Goal: Task Accomplishment & Management: Use online tool/utility

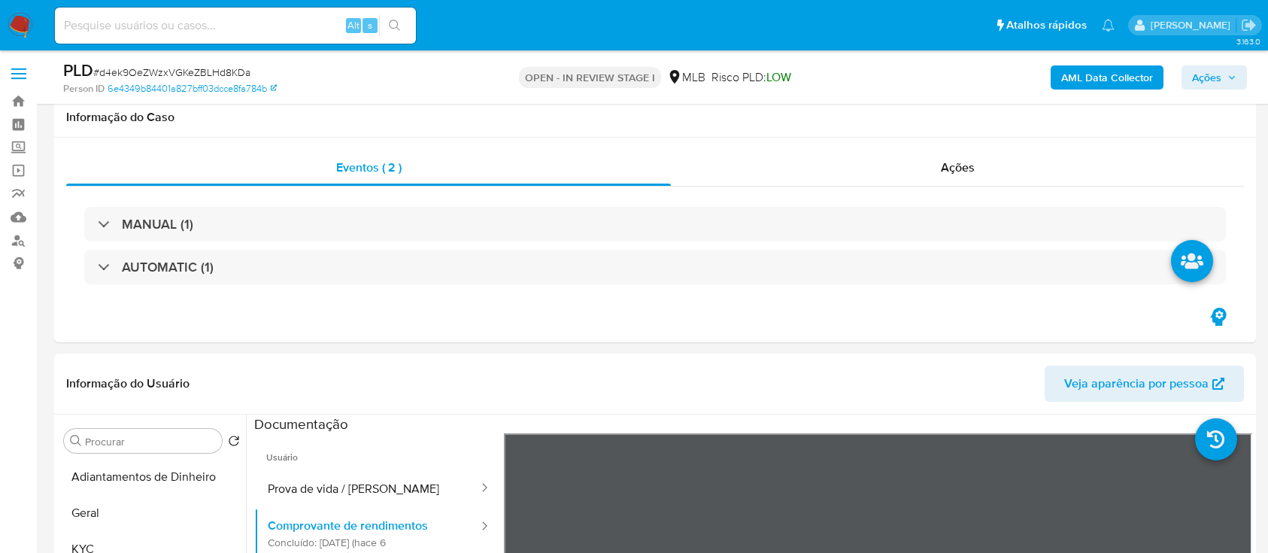
select select "10"
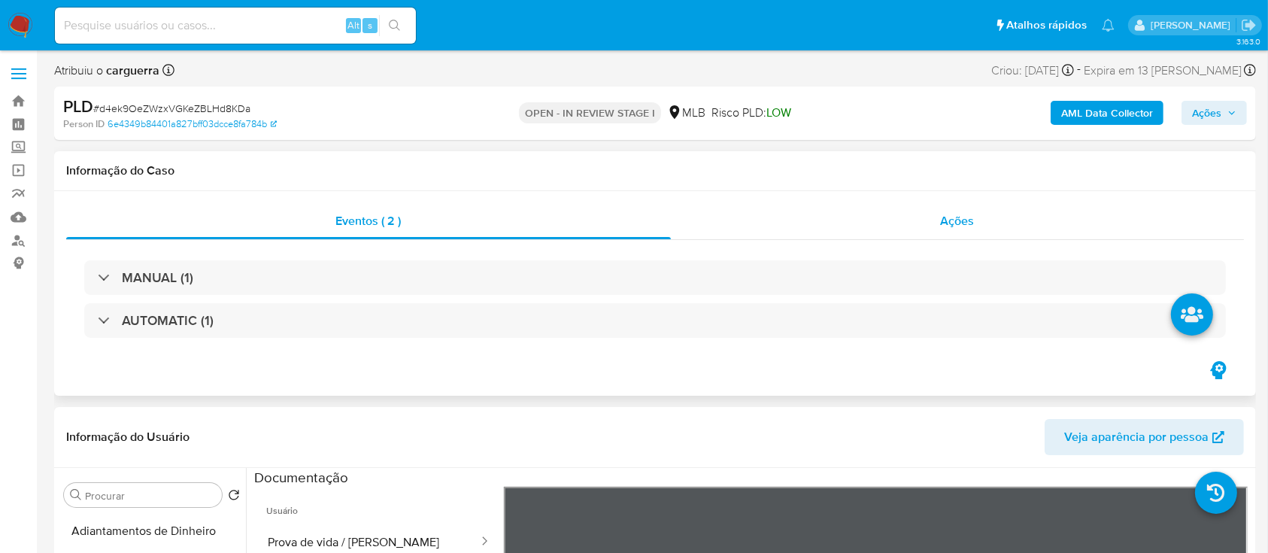
click at [963, 220] on span "Ações" at bounding box center [958, 220] width 34 height 17
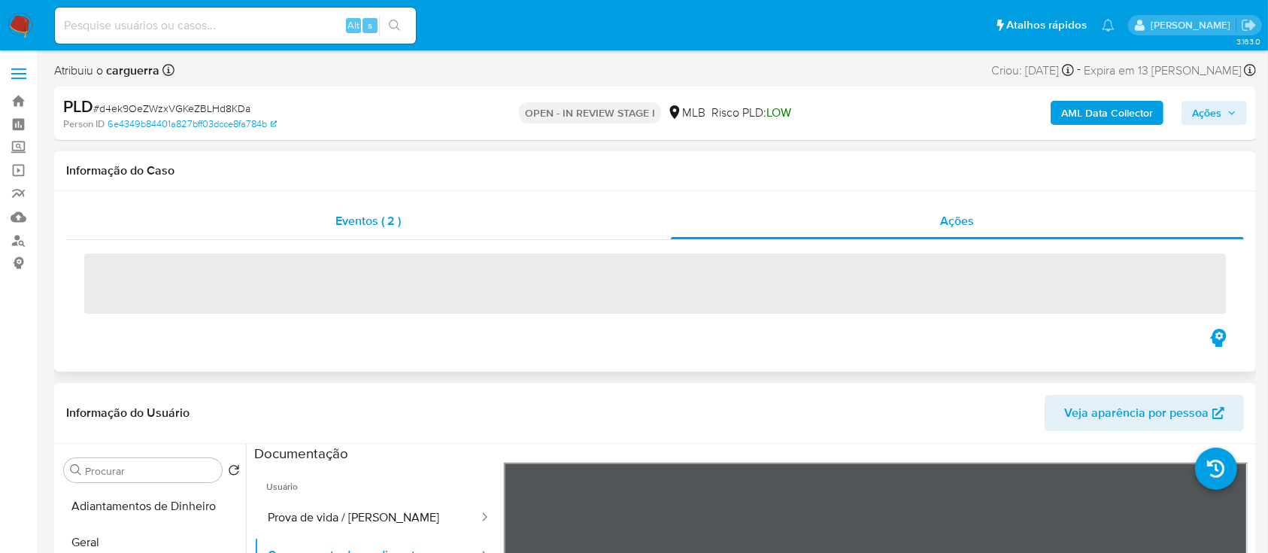
click at [366, 220] on span "Eventos ( 2 )" at bounding box center [368, 220] width 65 height 17
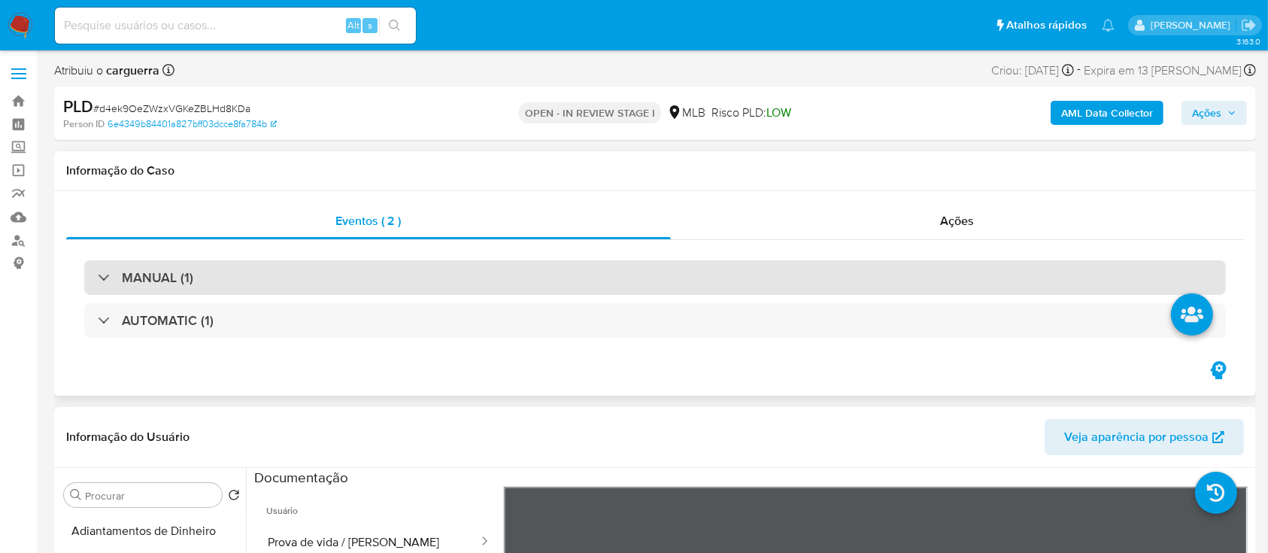
click at [162, 290] on div "MANUAL (1)" at bounding box center [654, 277] width 1141 height 35
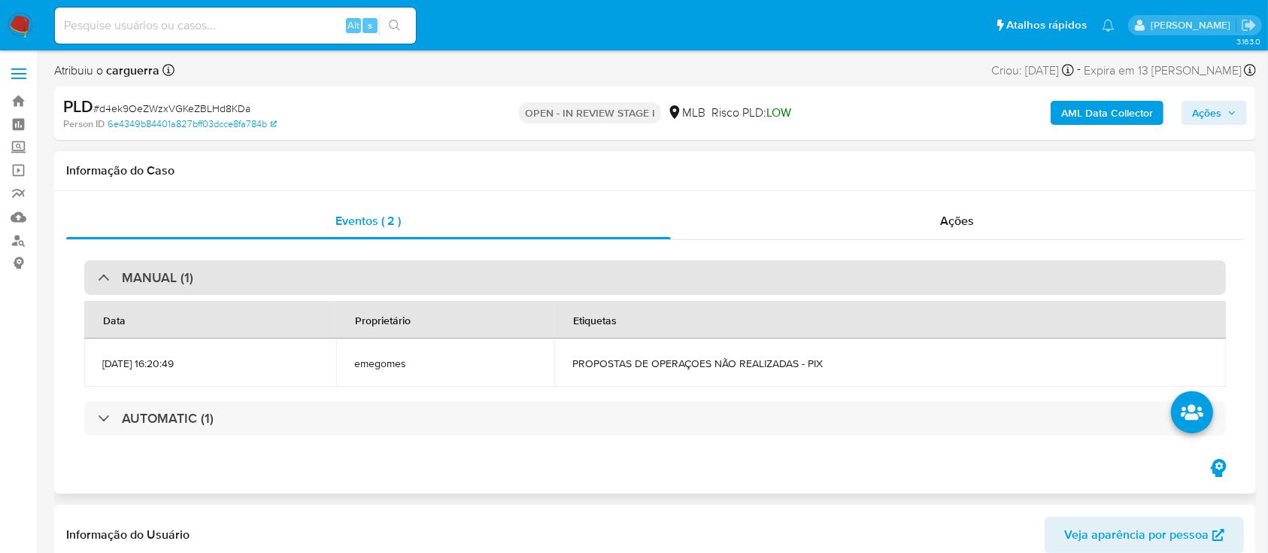
scroll to position [100, 0]
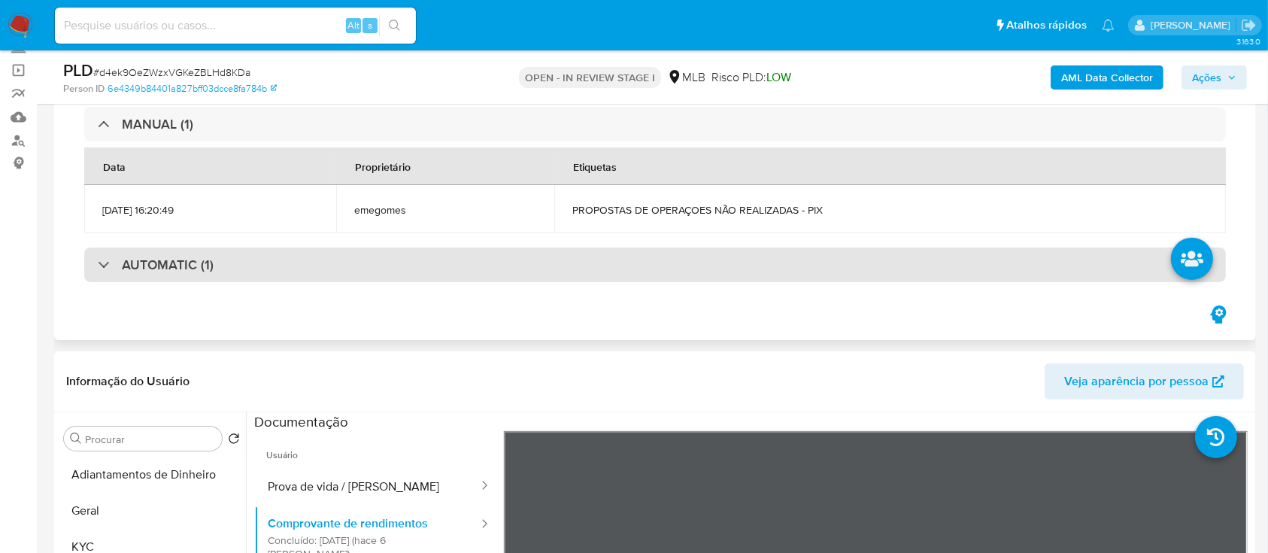
click at [150, 280] on div "AUTOMATIC (1)" at bounding box center [654, 264] width 1141 height 35
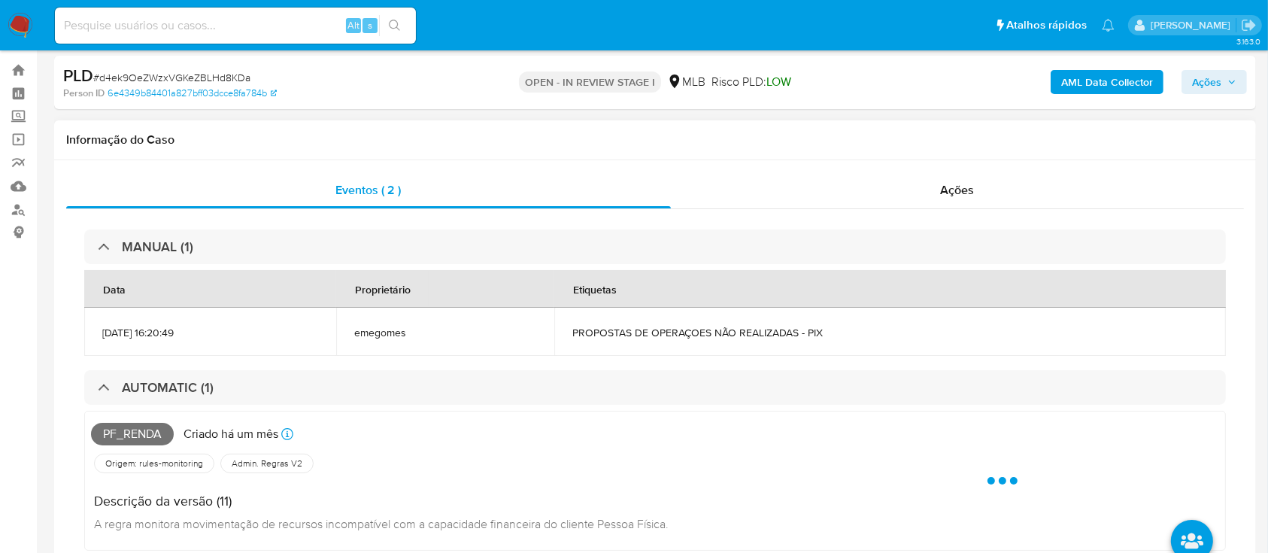
scroll to position [0, 0]
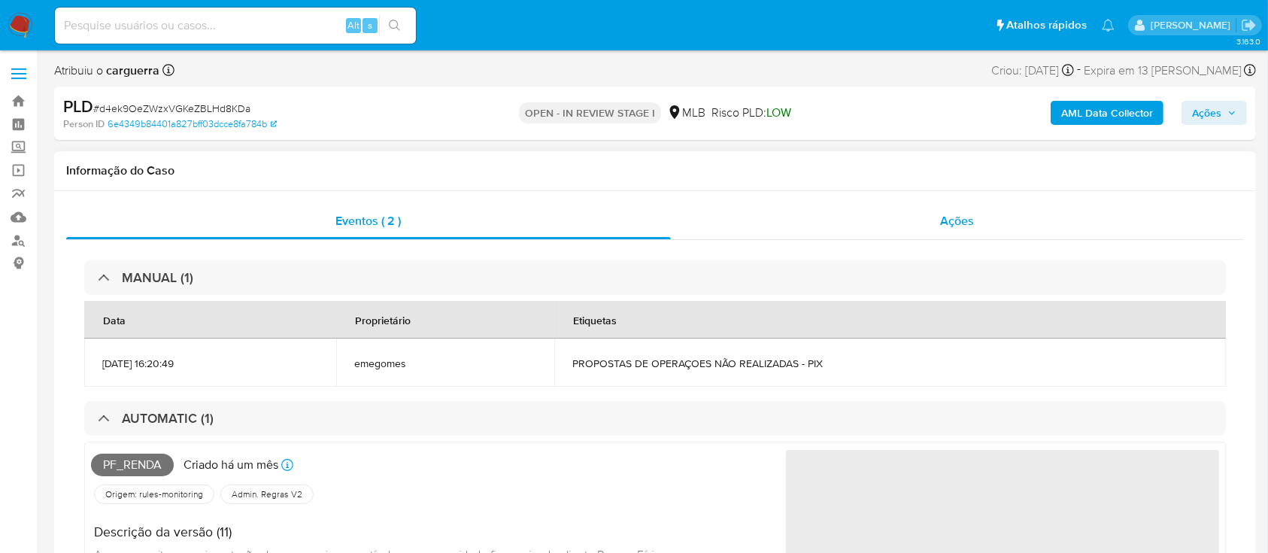
click at [974, 215] on span "Ações" at bounding box center [958, 220] width 34 height 17
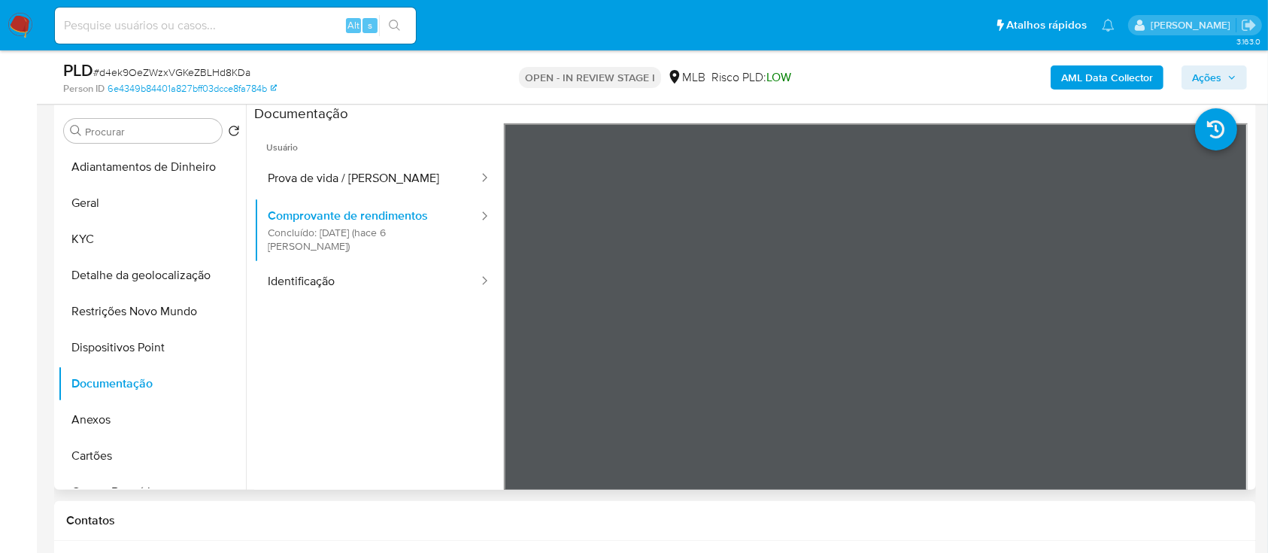
scroll to position [301, 0]
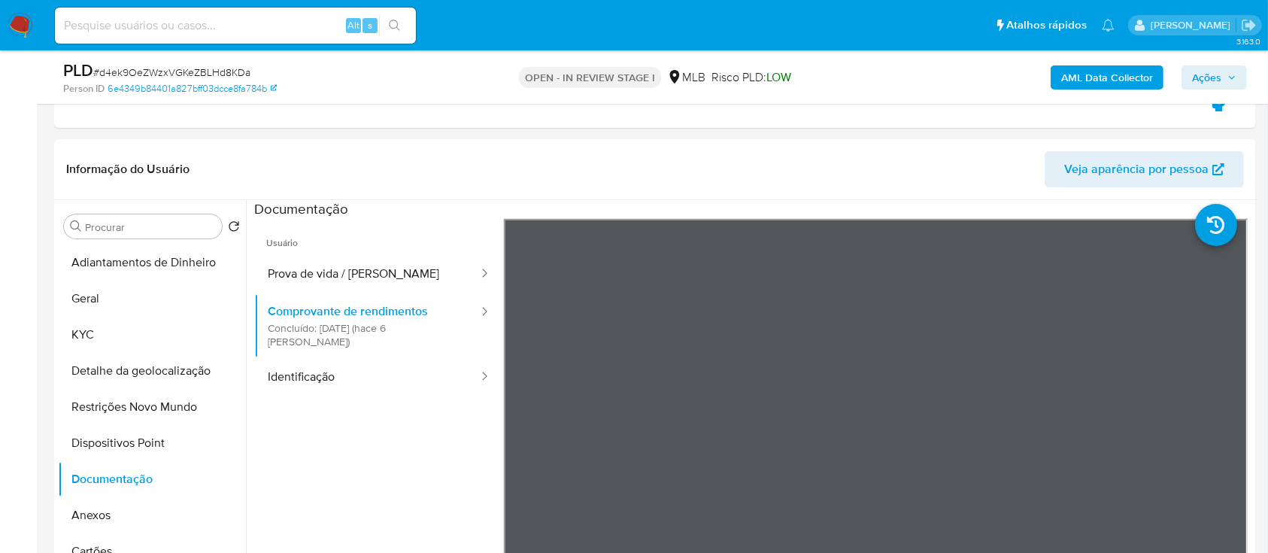
click at [302, 286] on button "Prova de vida / [PERSON_NAME]" at bounding box center [367, 274] width 226 height 38
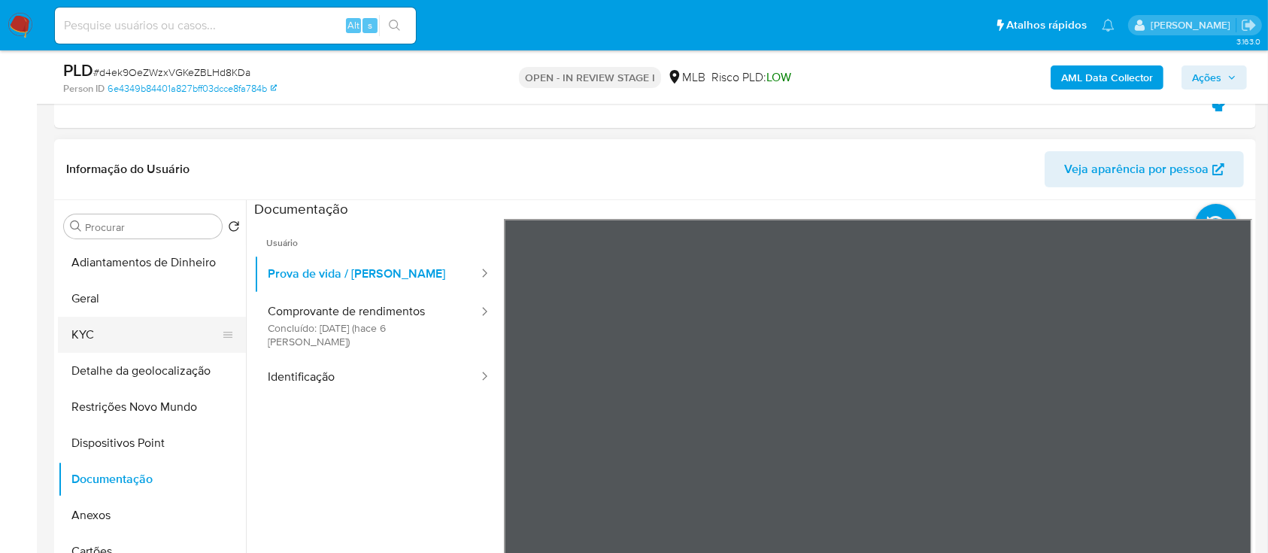
click at [105, 335] on button "KYC" at bounding box center [146, 335] width 176 height 36
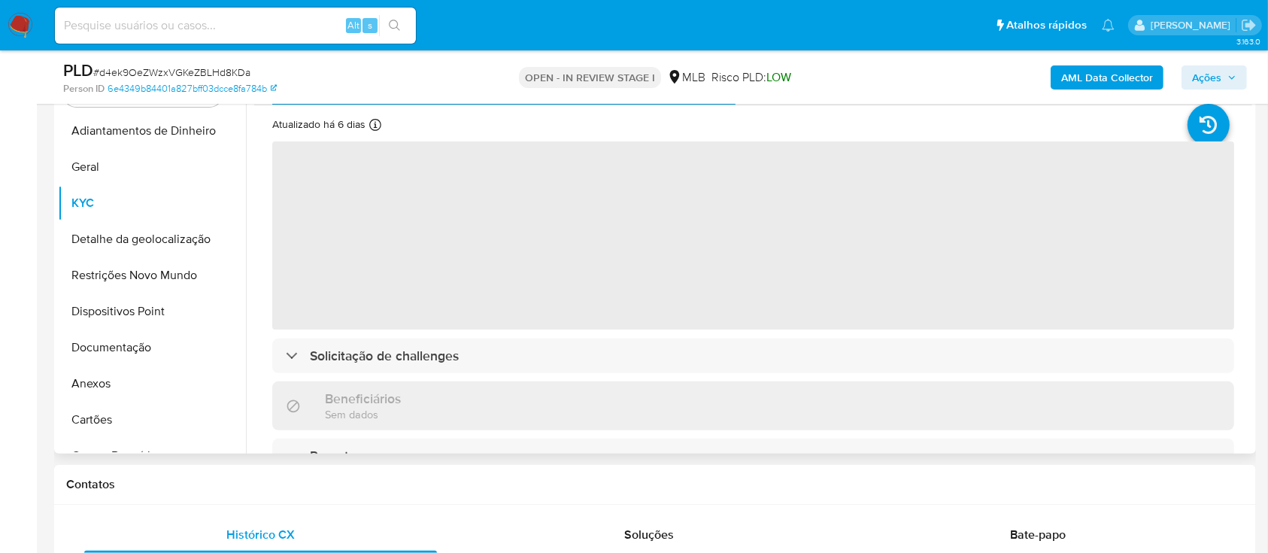
scroll to position [401, 0]
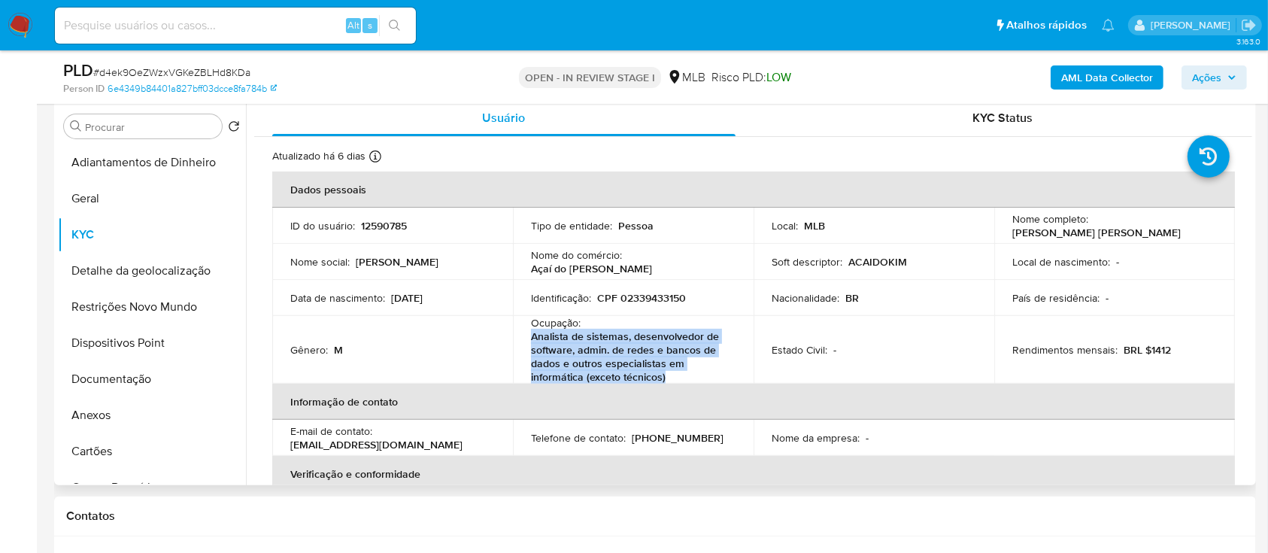
drag, startPoint x: 668, startPoint y: 376, endPoint x: 523, endPoint y: 344, distance: 147.8
click at [523, 344] on td "Ocupação : Analista de sistemas, desenvolvedor de software, admin. de redes e b…" at bounding box center [633, 350] width 241 height 68
copy p "Analista de sistemas, desenvolvedor de software, admin. de redes e bancos de da…"
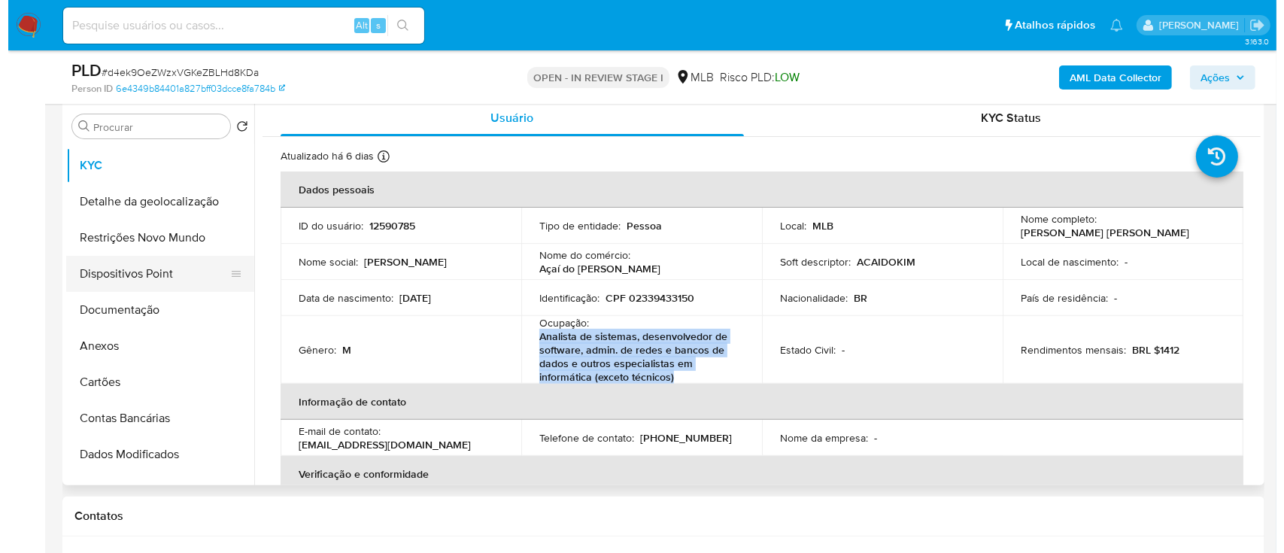
scroll to position [100, 0]
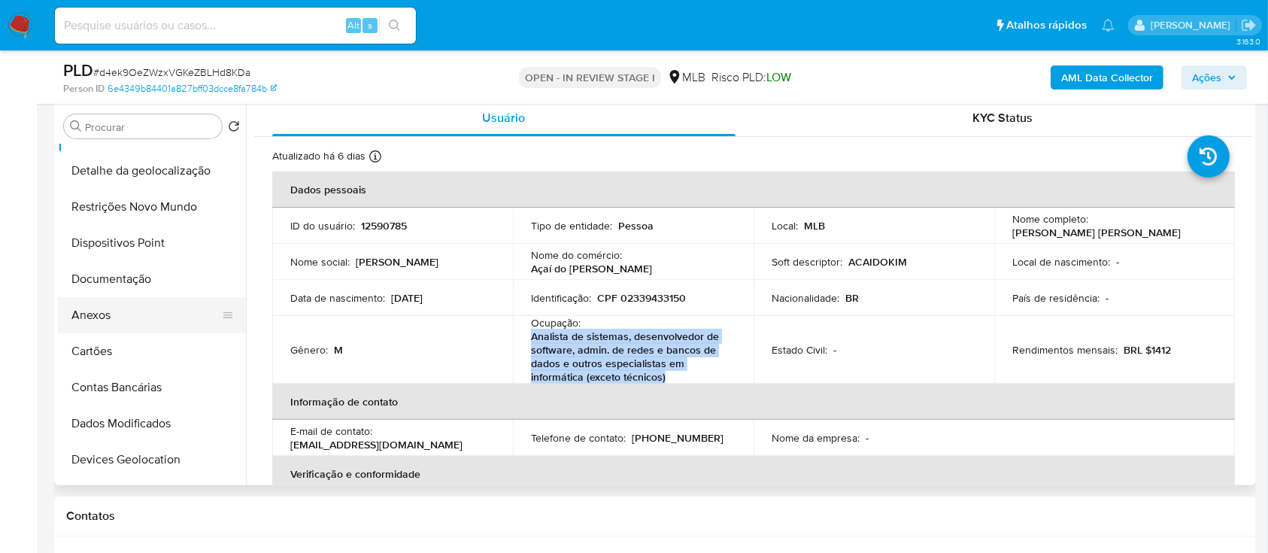
click at [120, 313] on button "Anexos" at bounding box center [146, 315] width 176 height 36
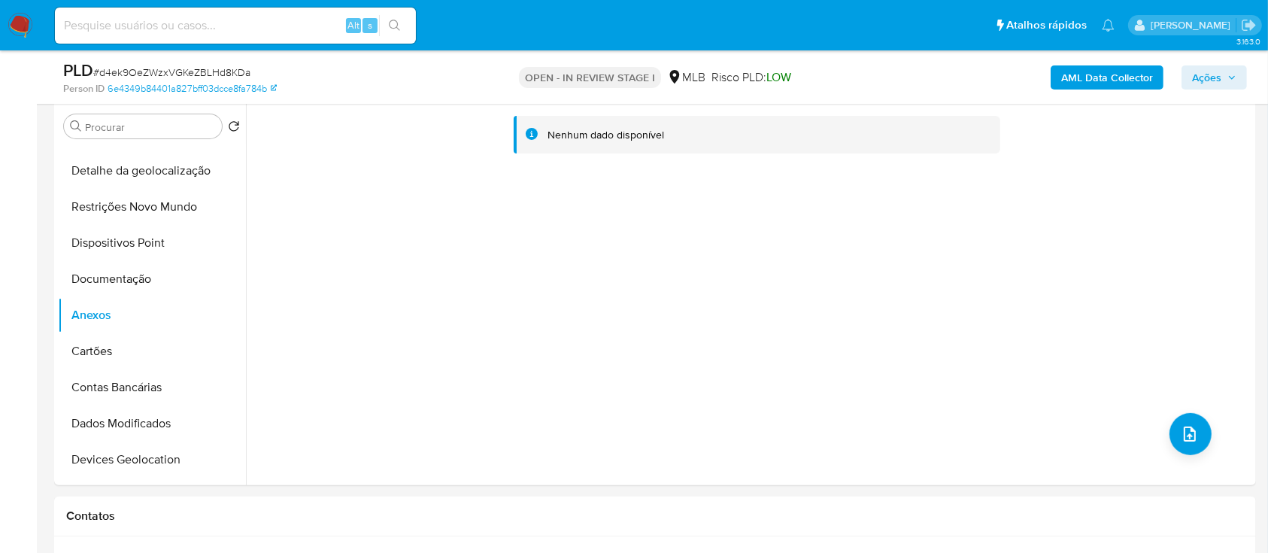
click at [1113, 75] on b "AML Data Collector" at bounding box center [1107, 77] width 92 height 24
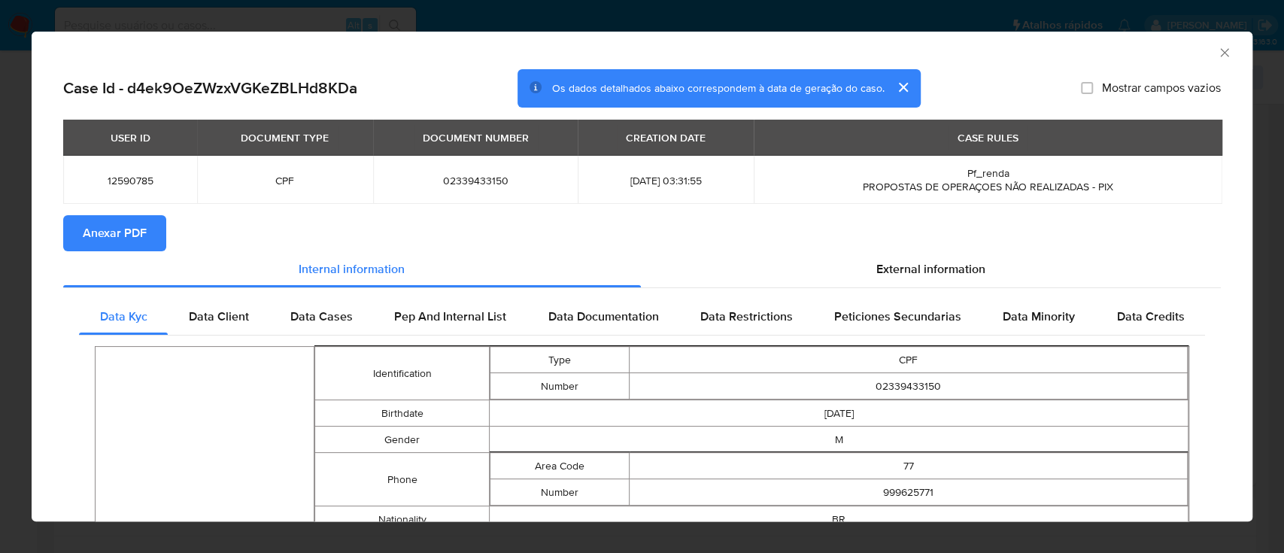
click at [127, 222] on span "Anexar PDF" at bounding box center [115, 233] width 64 height 33
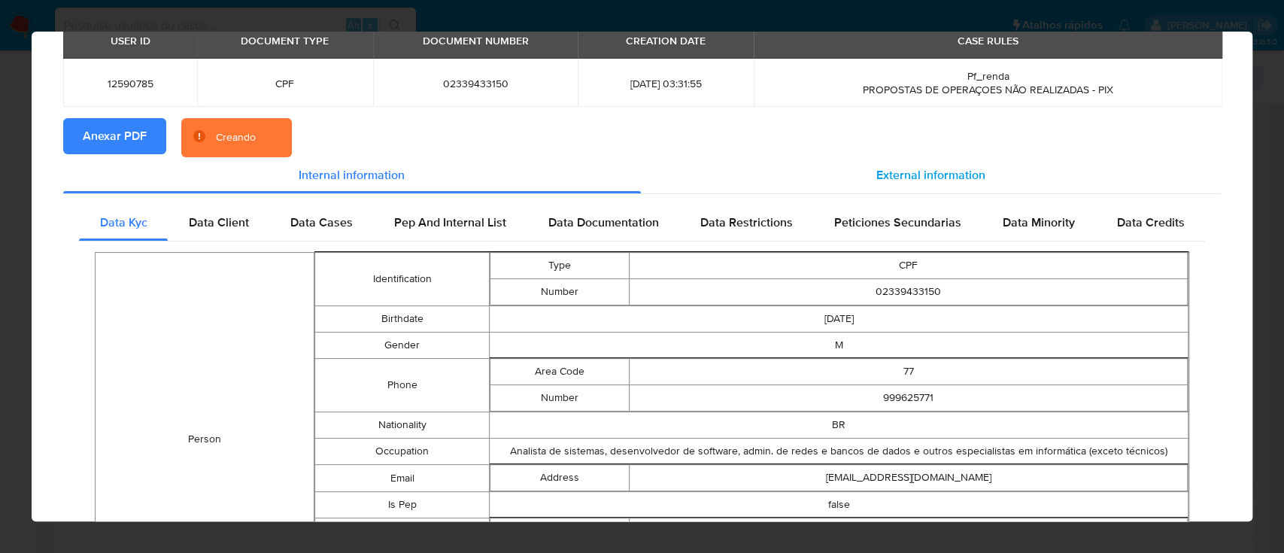
scroll to position [0, 0]
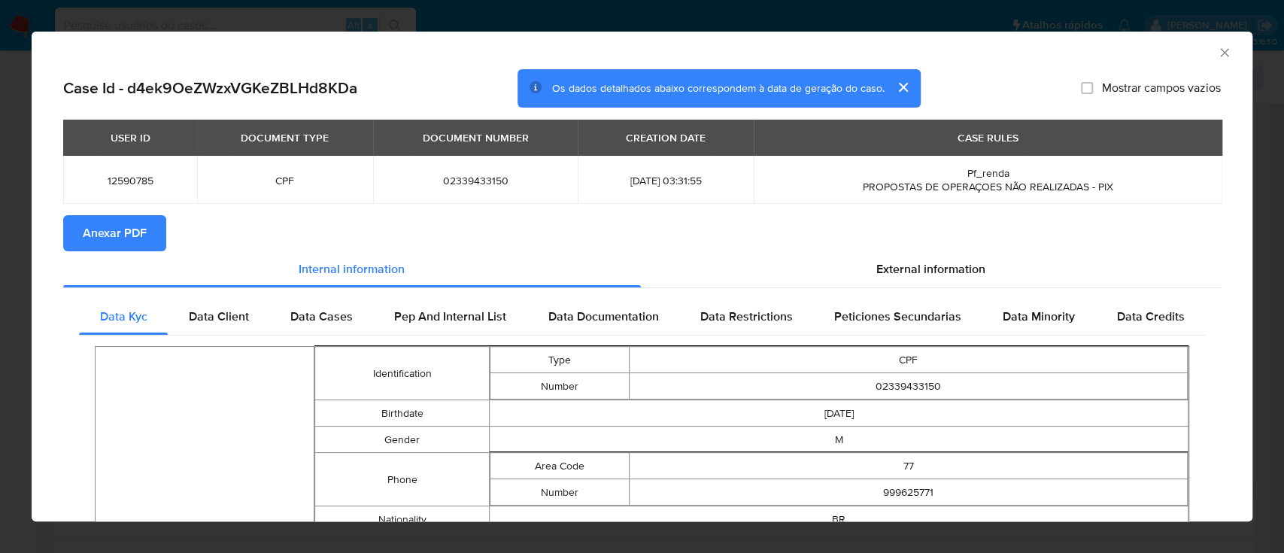
click at [1220, 49] on icon "Fechar a janela" at bounding box center [1224, 52] width 8 height 8
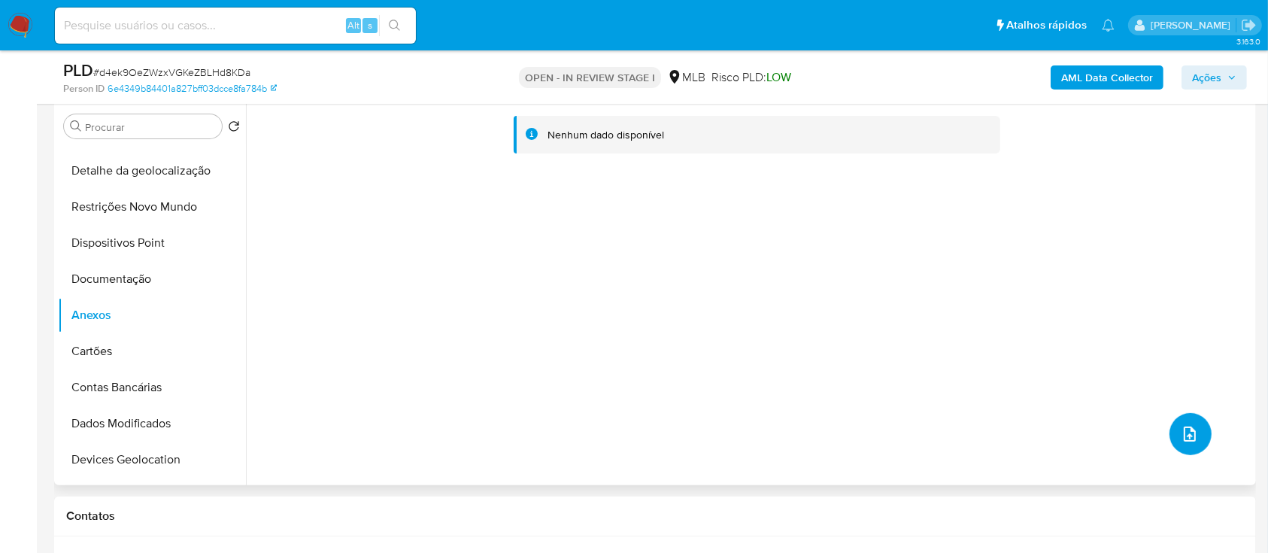
click at [1181, 433] on icon "upload-file" at bounding box center [1190, 434] width 18 height 18
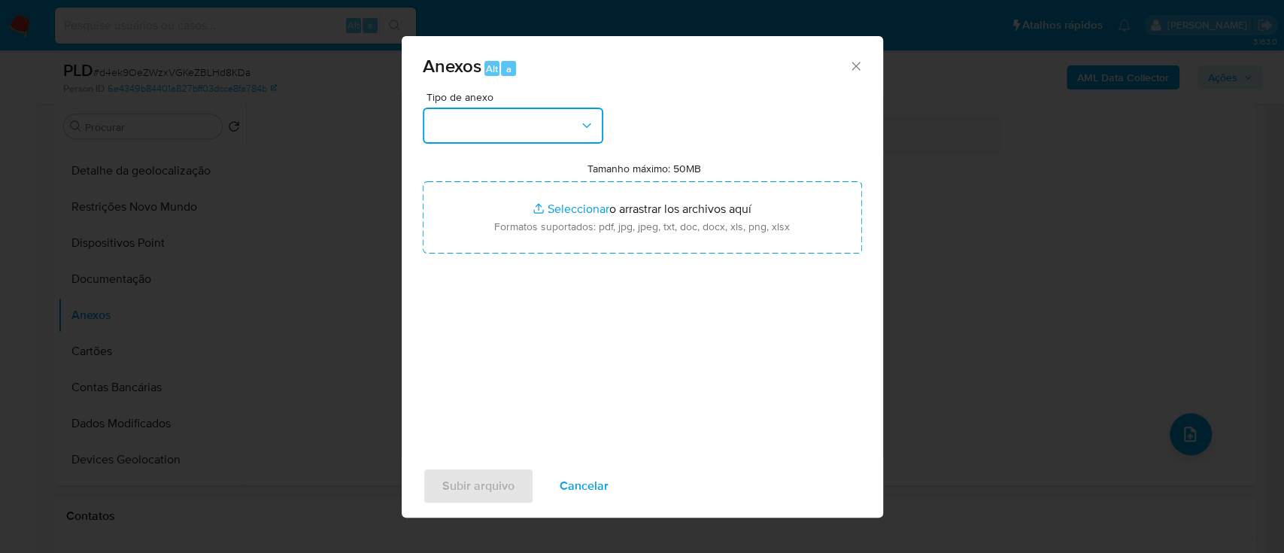
click at [537, 123] on button "button" at bounding box center [513, 126] width 180 height 36
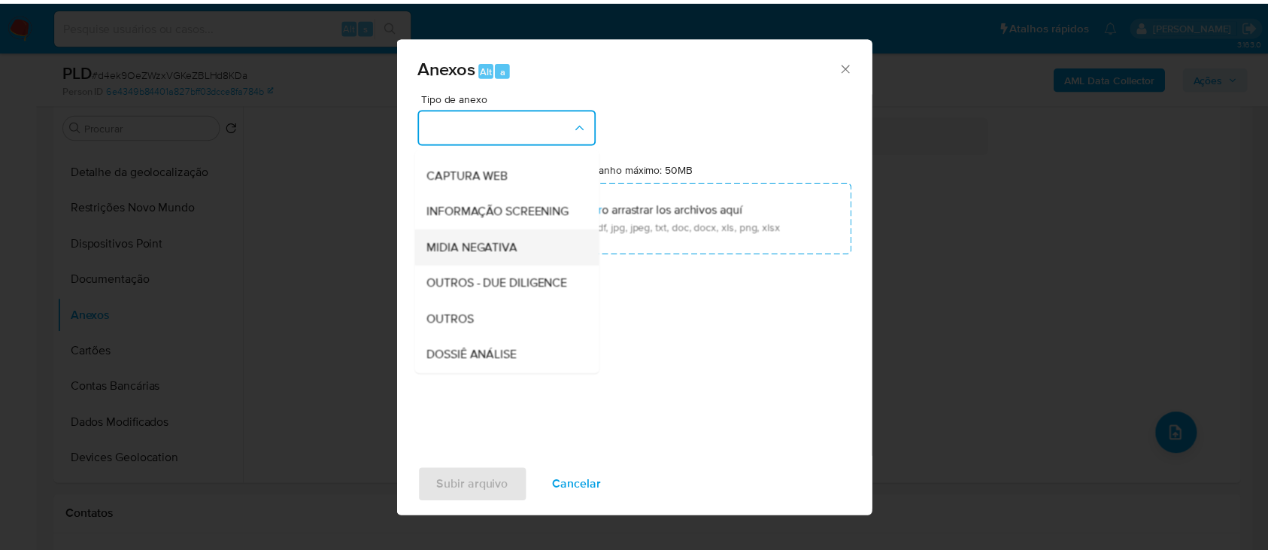
scroll to position [200, 0]
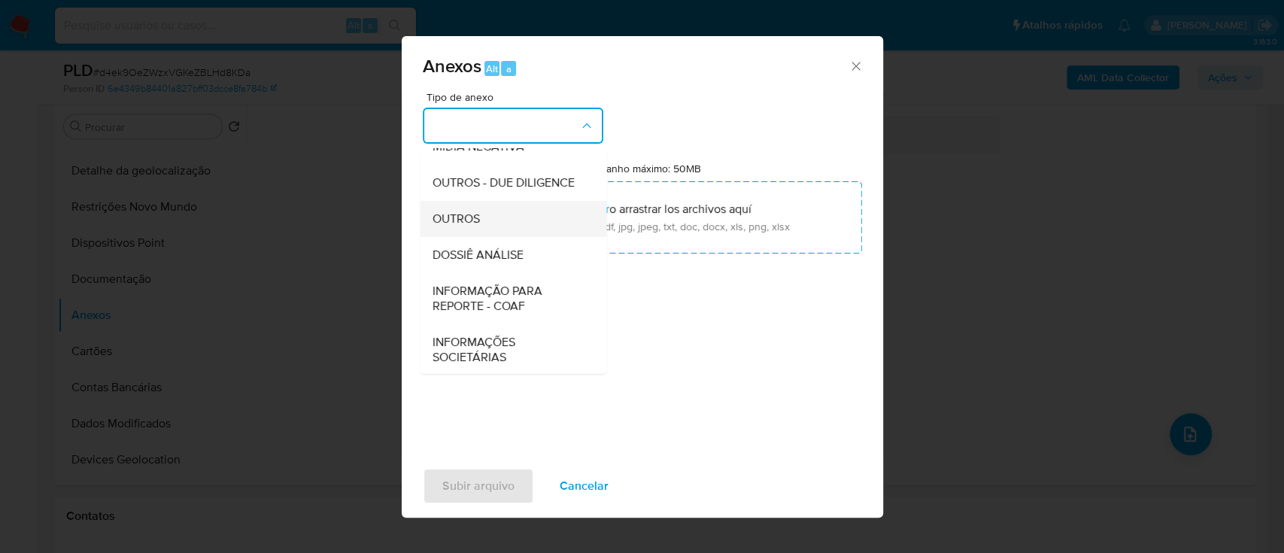
click at [485, 237] on div "OUTROS" at bounding box center [508, 219] width 153 height 36
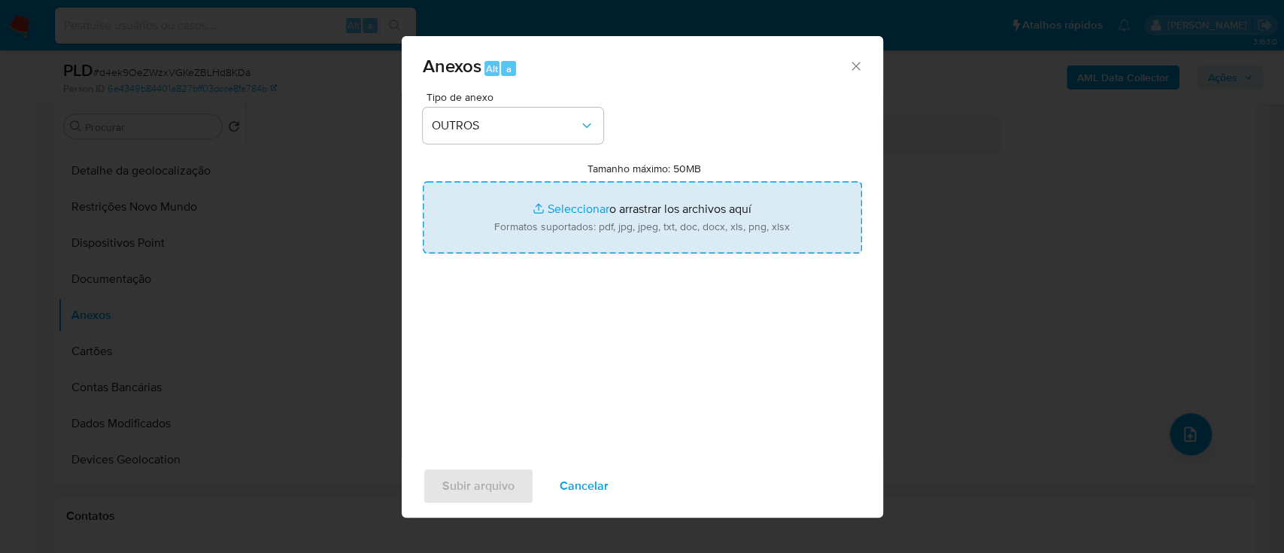
click at [553, 203] on input "Tamanho máximo: 50MB Seleccionar archivos" at bounding box center [642, 217] width 439 height 72
type input "C:\fakepath\Mulan 12590785_2025_10_10_16_10_12.xlsx"
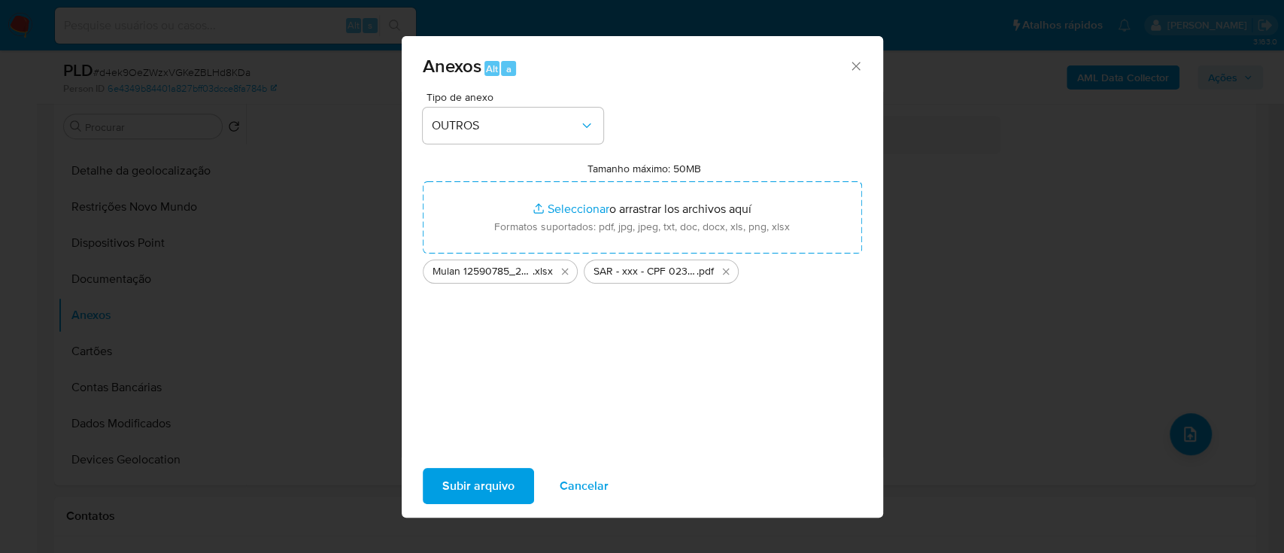
click at [482, 485] on span "Subir arquivo" at bounding box center [478, 485] width 72 height 33
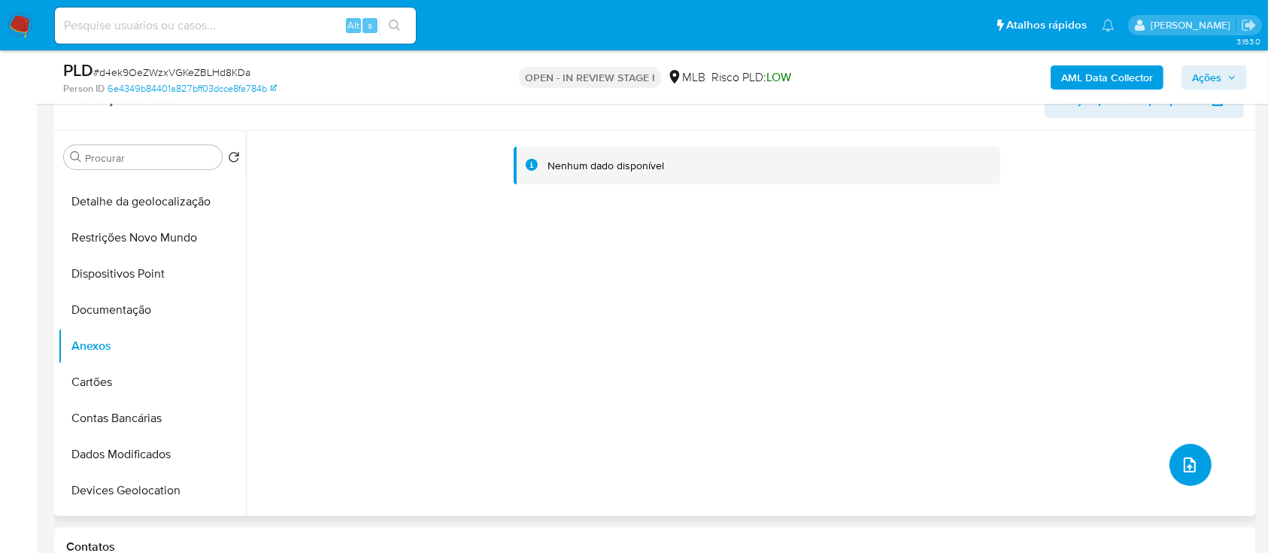
scroll to position [401, 0]
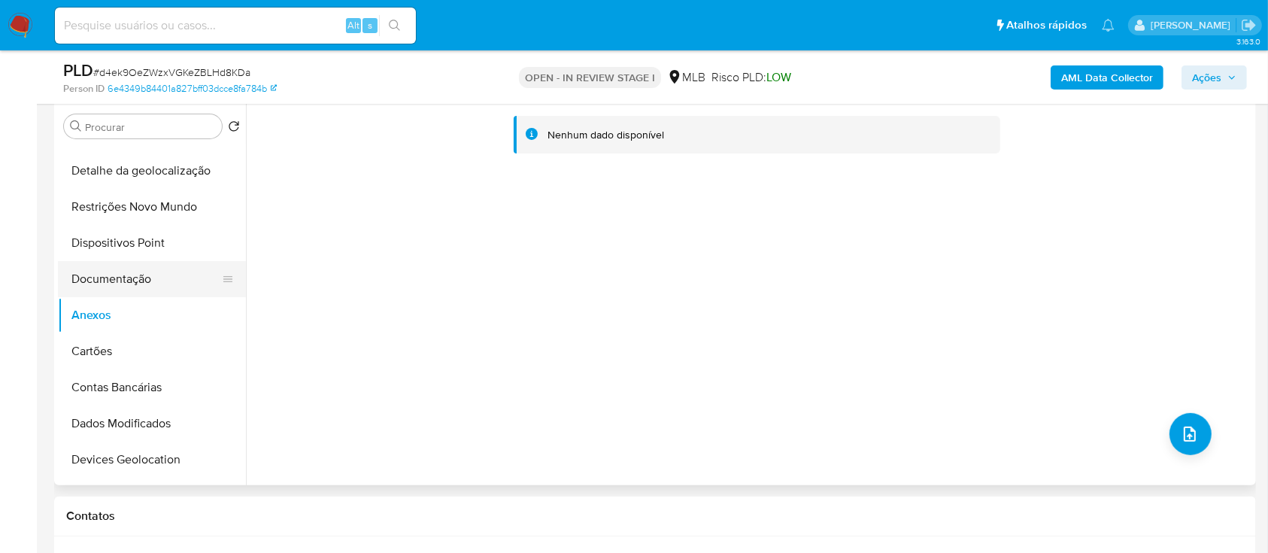
click at [138, 286] on button "Documentação" at bounding box center [146, 279] width 176 height 36
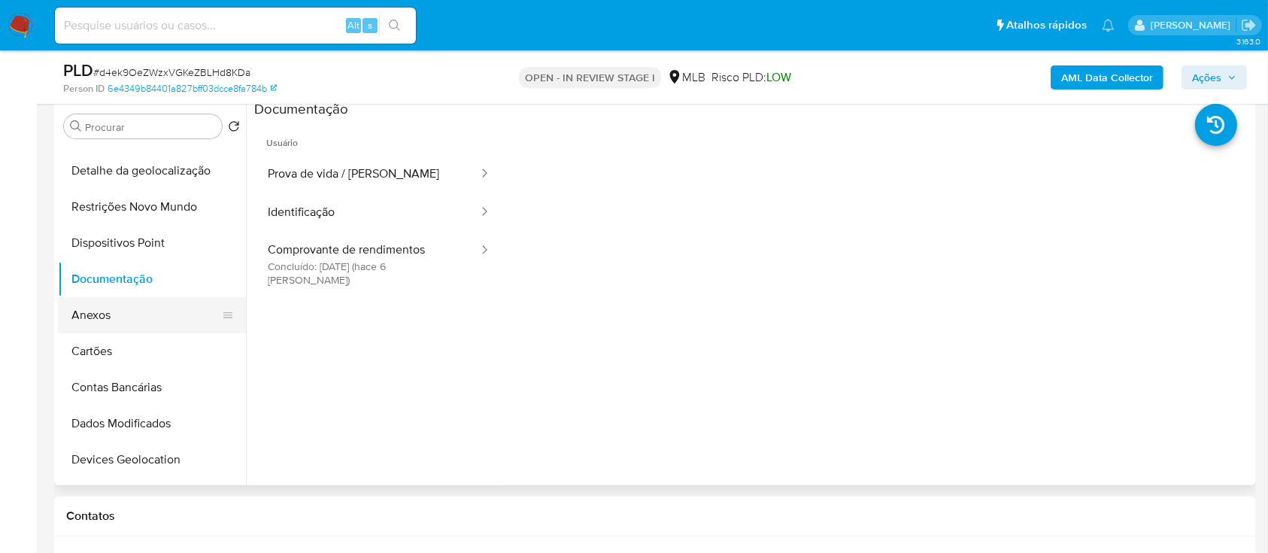
click at [132, 317] on button "Anexos" at bounding box center [146, 315] width 176 height 36
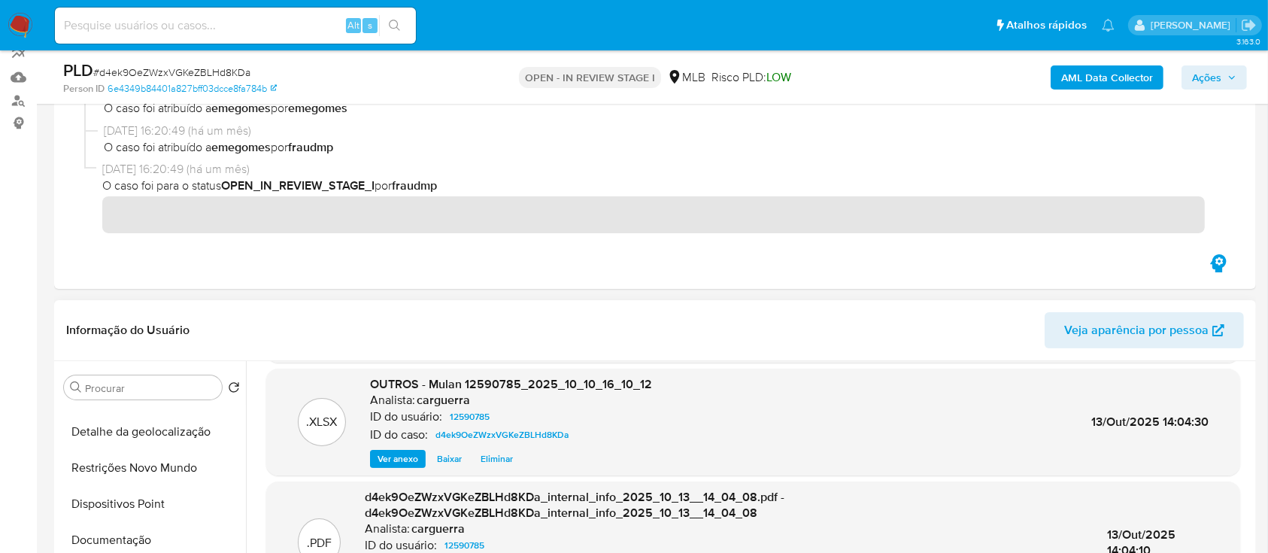
scroll to position [0, 0]
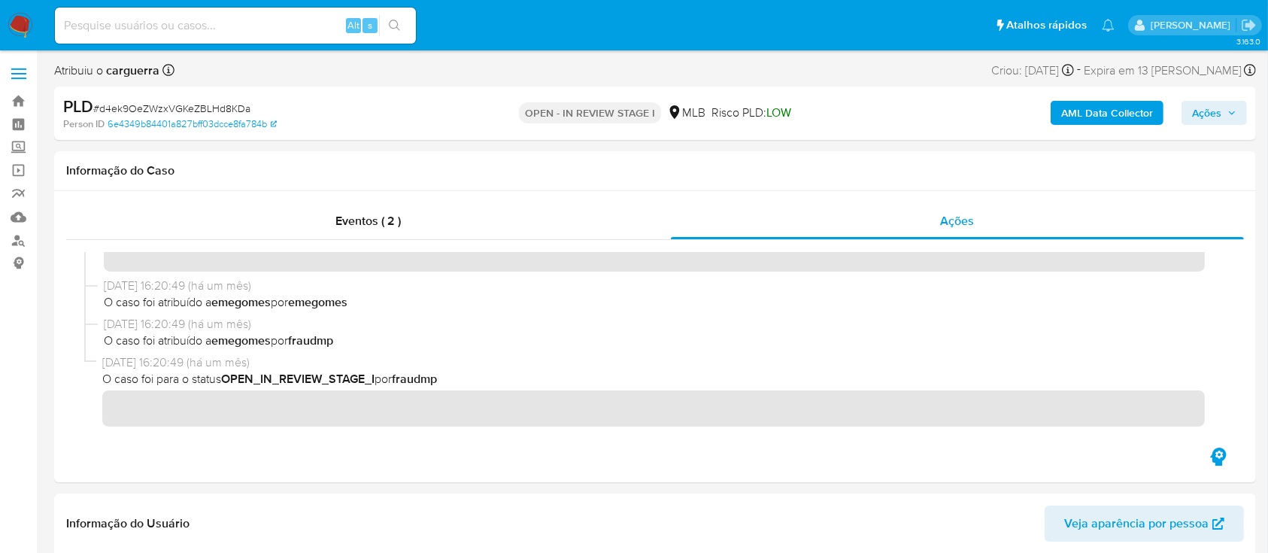
drag, startPoint x: 1201, startPoint y: 114, endPoint x: 1181, endPoint y: 126, distance: 23.6
click at [1200, 115] on span "Ações" at bounding box center [1206, 113] width 29 height 24
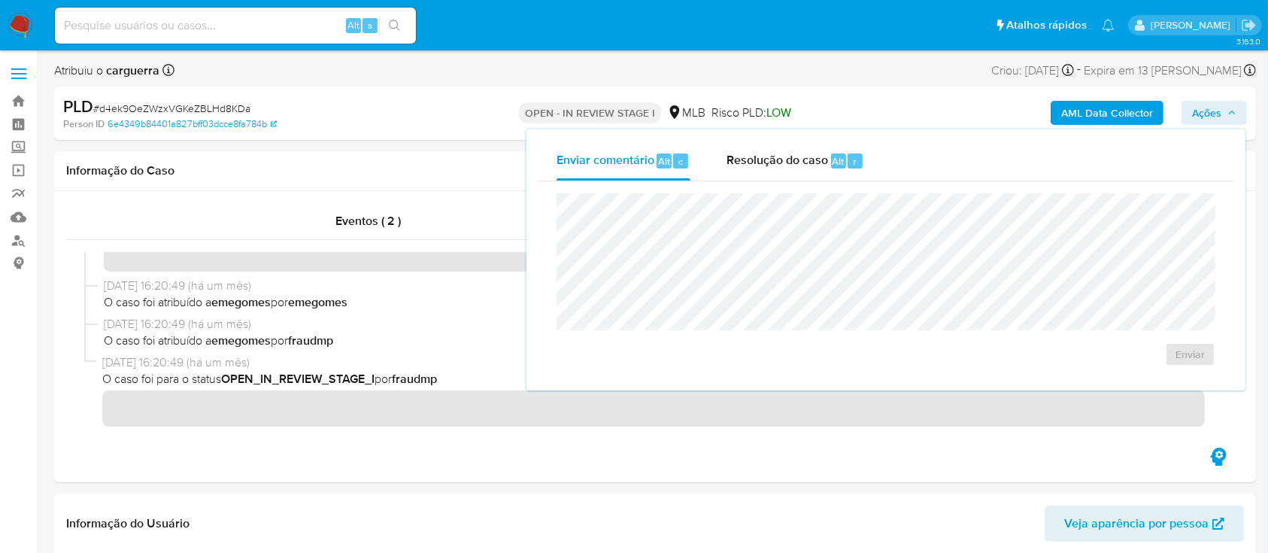
drag, startPoint x: 786, startPoint y: 169, endPoint x: 784, endPoint y: 190, distance: 21.2
click at [785, 171] on div "Resolução do caso Alt r" at bounding box center [795, 160] width 138 height 39
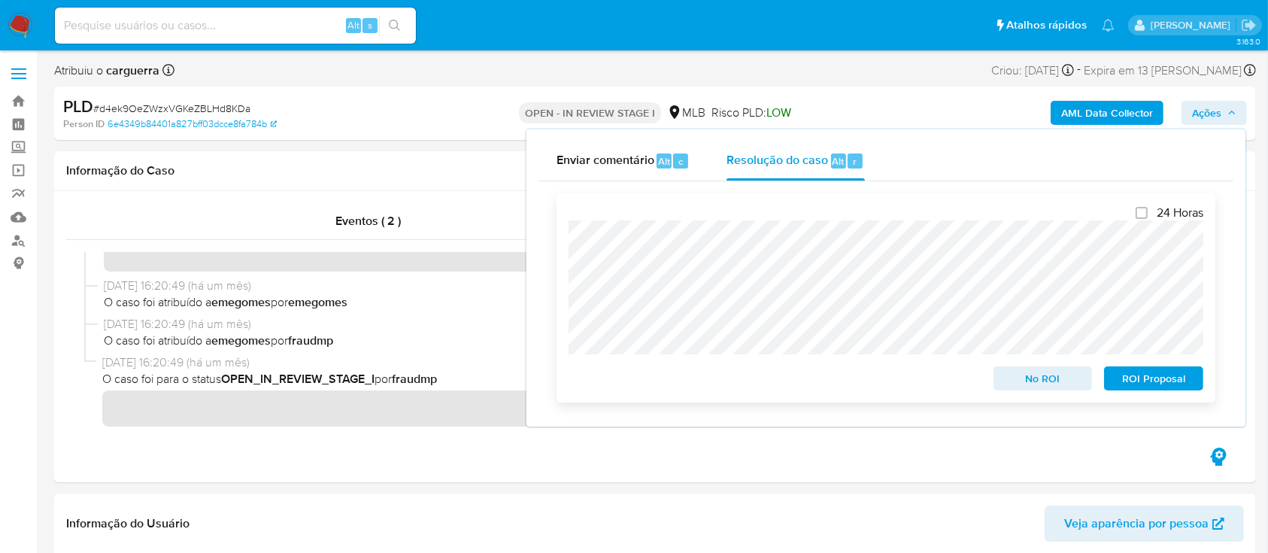
click at [1168, 385] on span "ROI Proposal" at bounding box center [1153, 378] width 78 height 21
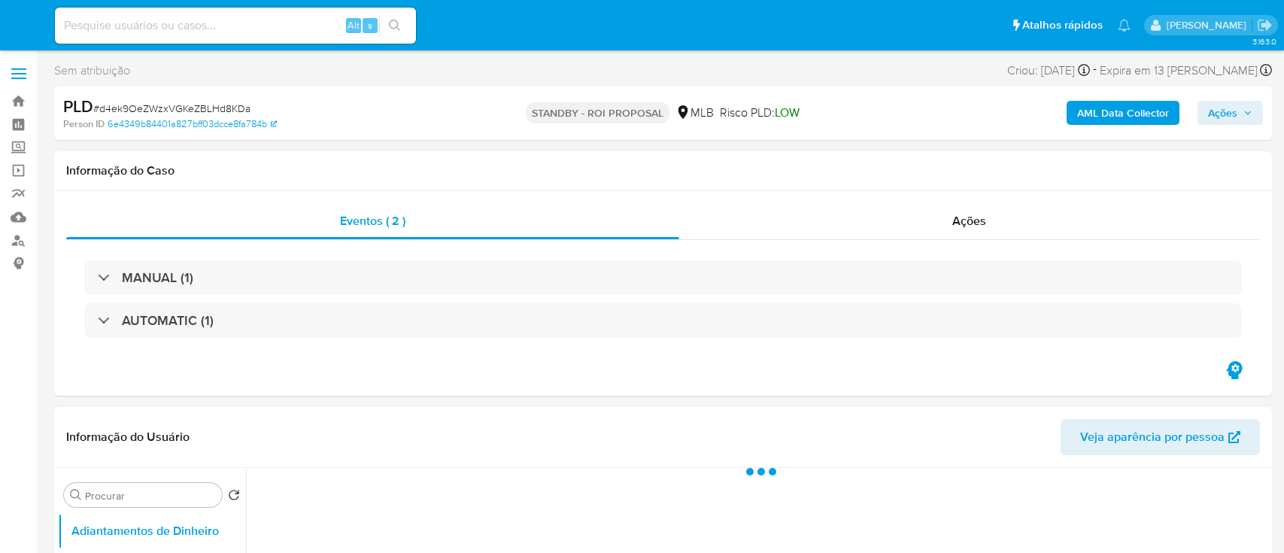
select select "10"
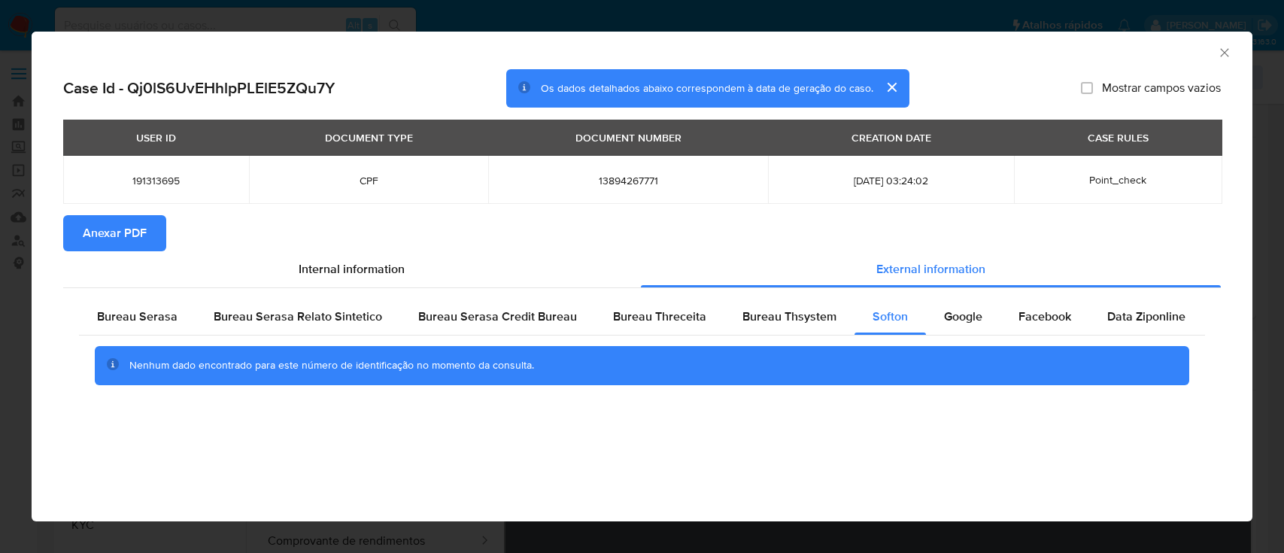
select select "10"
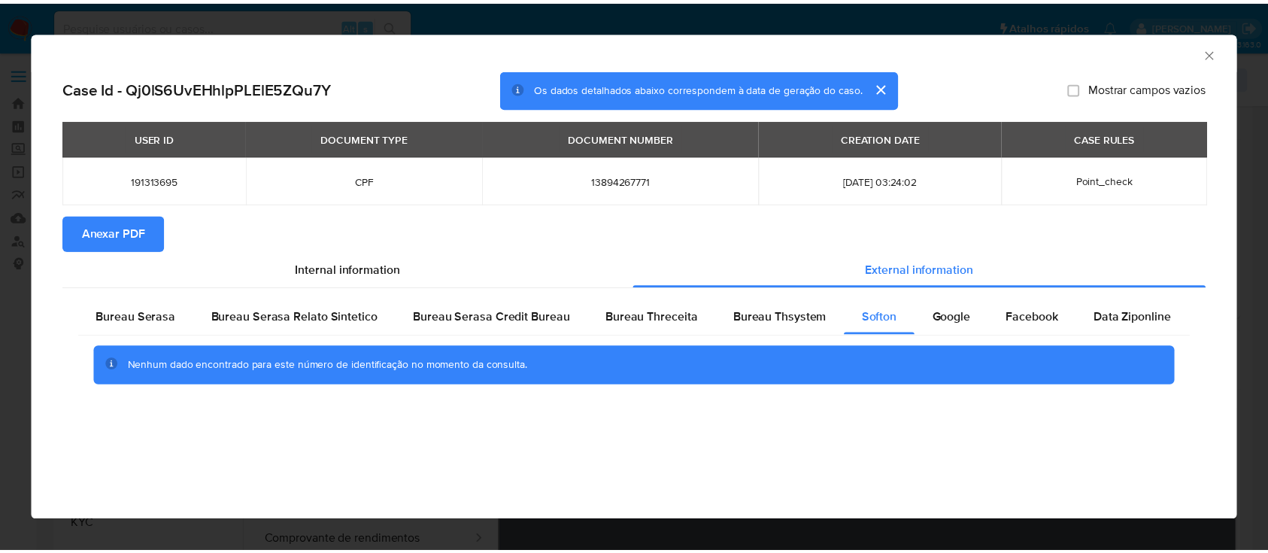
scroll to position [301, 0]
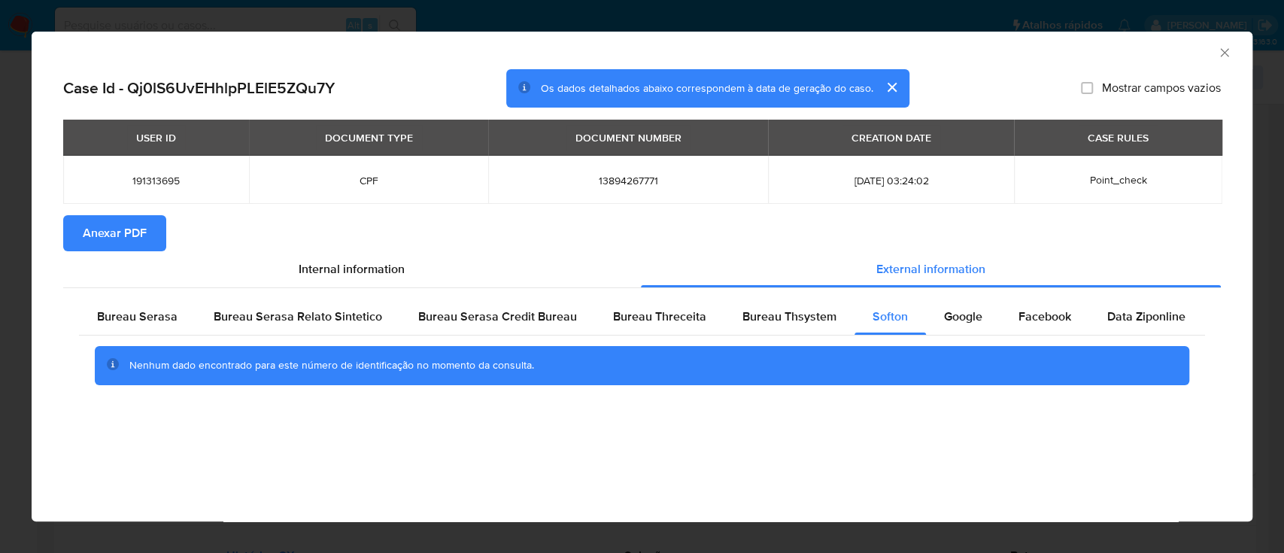
click at [144, 217] on span "Anexar PDF" at bounding box center [115, 233] width 64 height 33
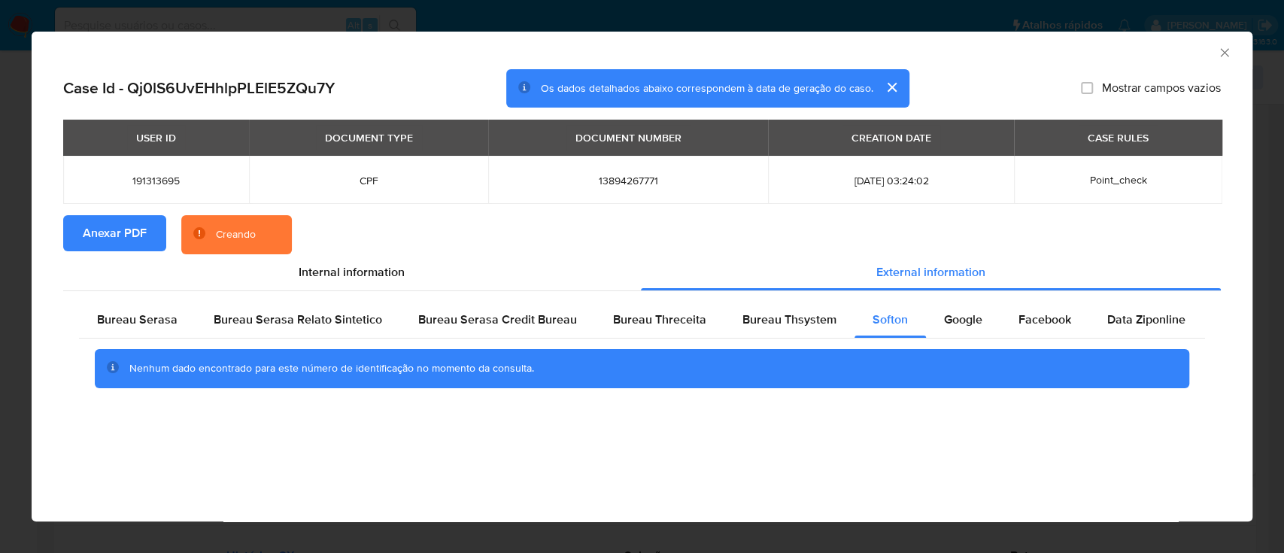
drag, startPoint x: 1226, startPoint y: 51, endPoint x: 1217, endPoint y: 71, distance: 22.2
click at [1223, 53] on icon "Fechar a janela" at bounding box center [1224, 52] width 15 height 15
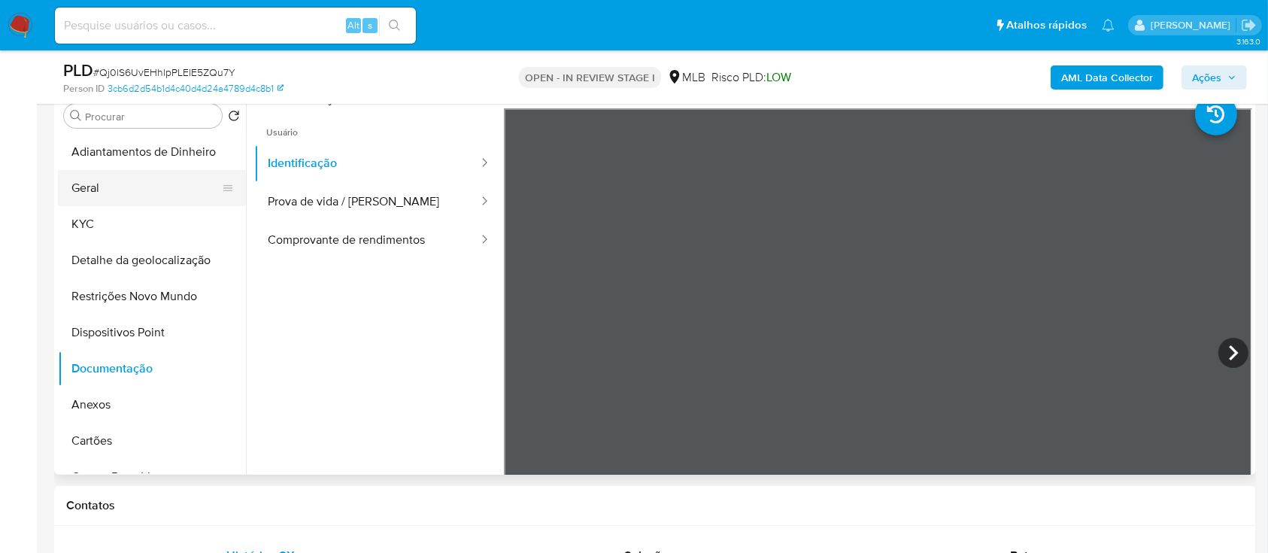
click at [94, 183] on button "Geral" at bounding box center [146, 188] width 176 height 36
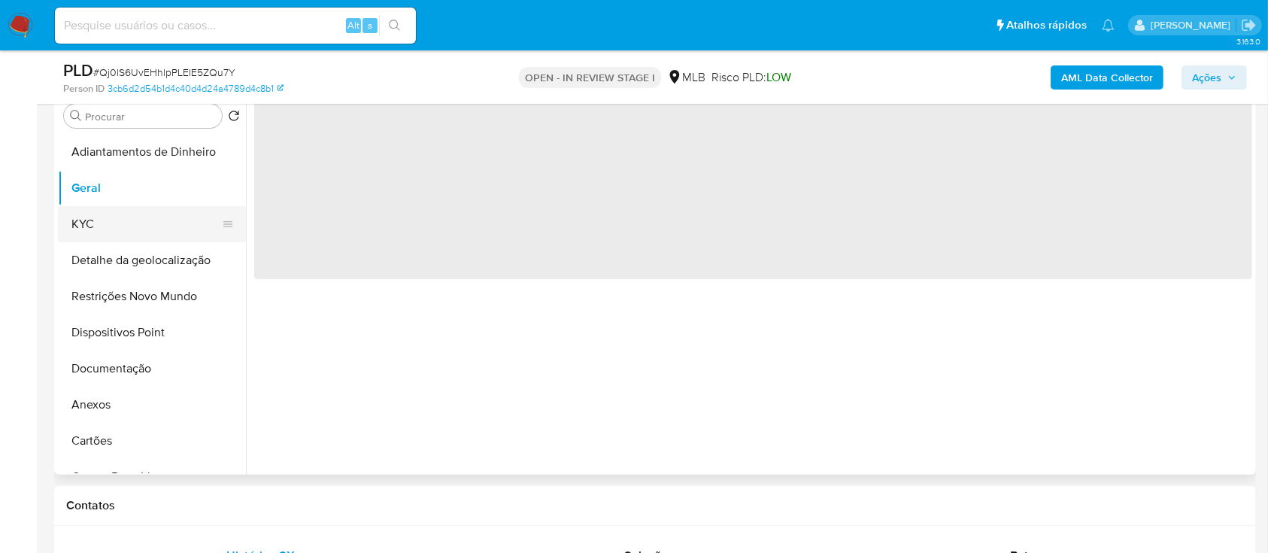
click at [78, 232] on button "KYC" at bounding box center [146, 224] width 176 height 36
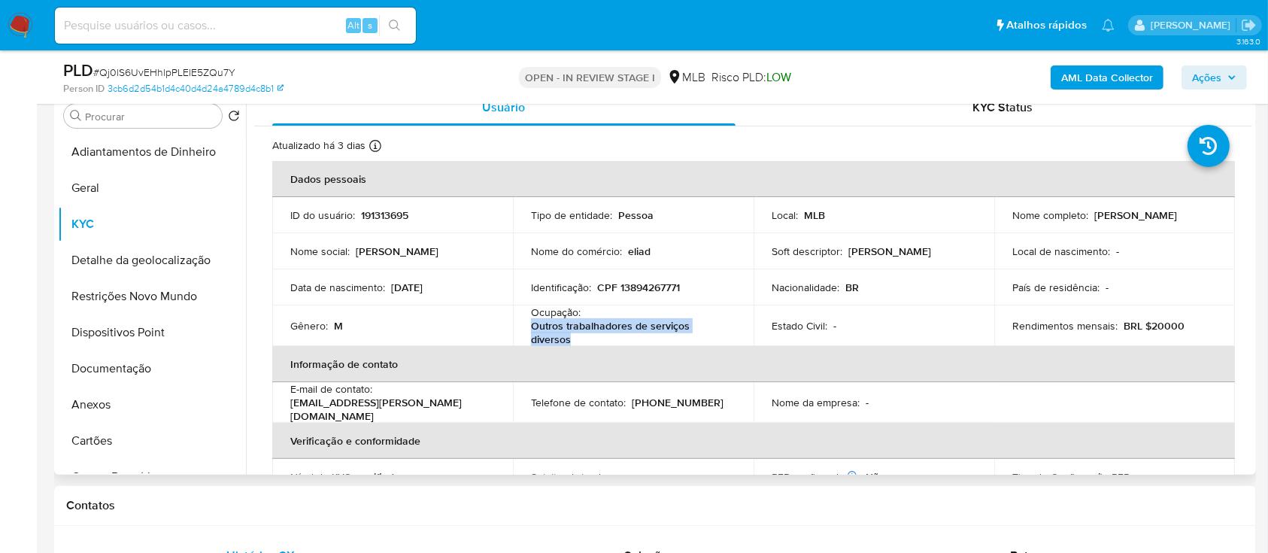
drag, startPoint x: 584, startPoint y: 338, endPoint x: 550, endPoint y: 340, distance: 33.9
click at [528, 332] on td "Ocupação : Outros trabalhadores de serviços diversos" at bounding box center [633, 325] width 241 height 41
copy p "Outros trabalhadores de serviços diversos"
